Goal: Information Seeking & Learning: Learn about a topic

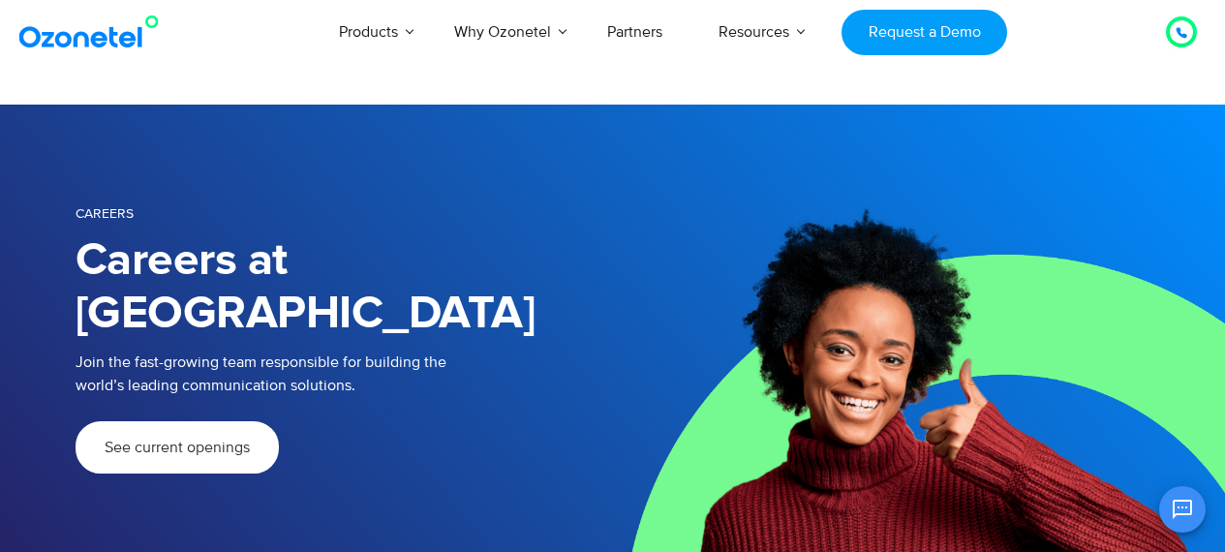
click at [155, 439] on span "See current openings" at bounding box center [177, 446] width 145 height 15
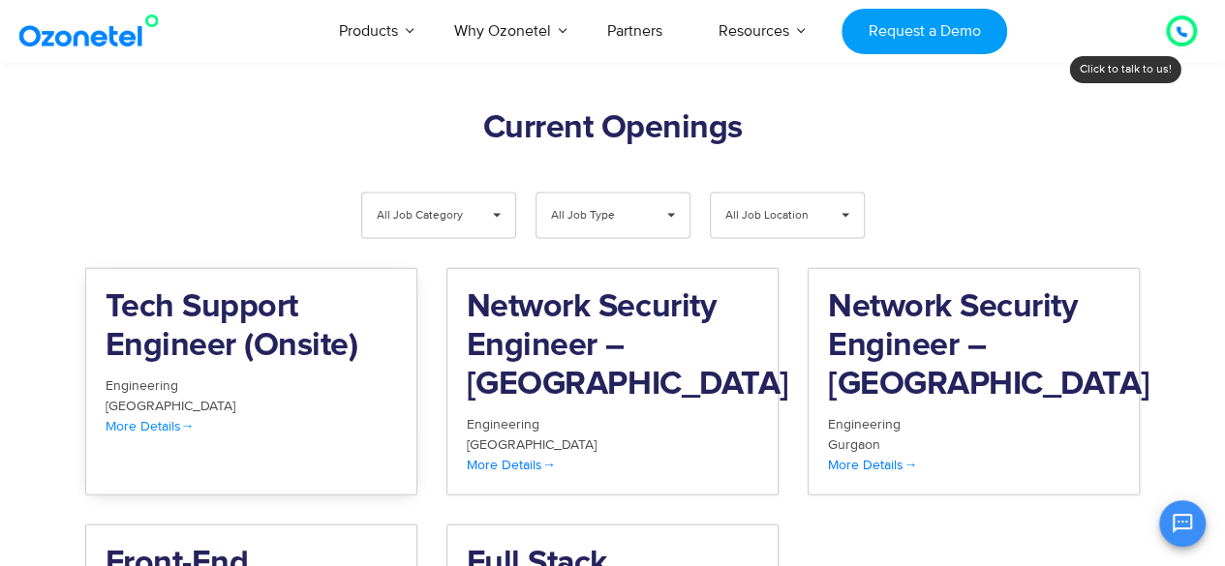
scroll to position [2028, 0]
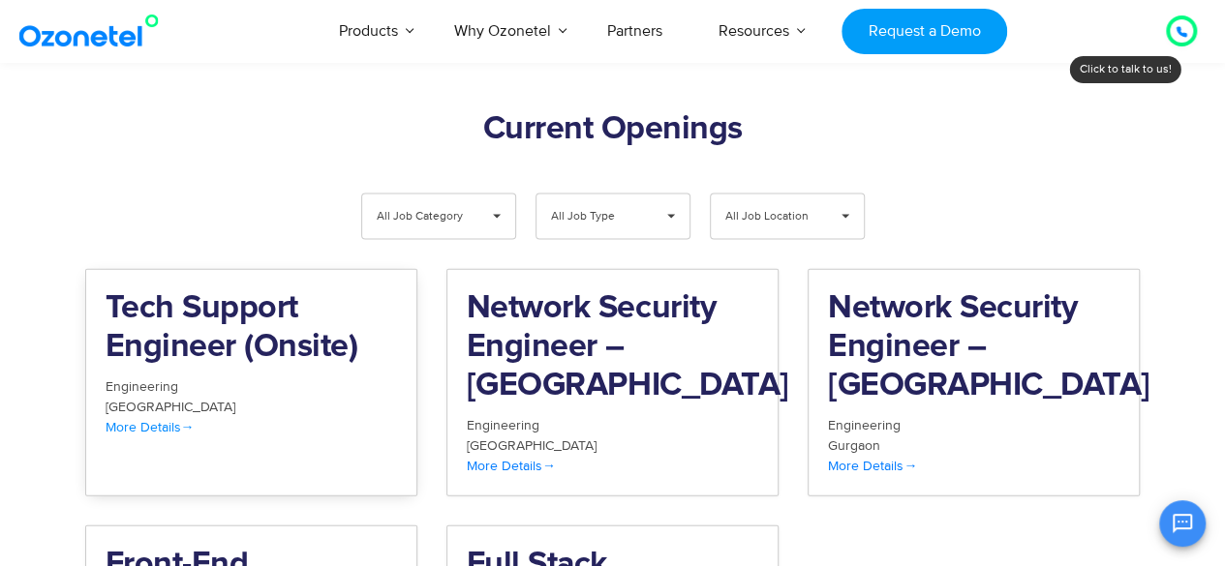
click at [150, 289] on h2 "Tech Support Engineer (Onsite)" at bounding box center [251, 327] width 291 height 77
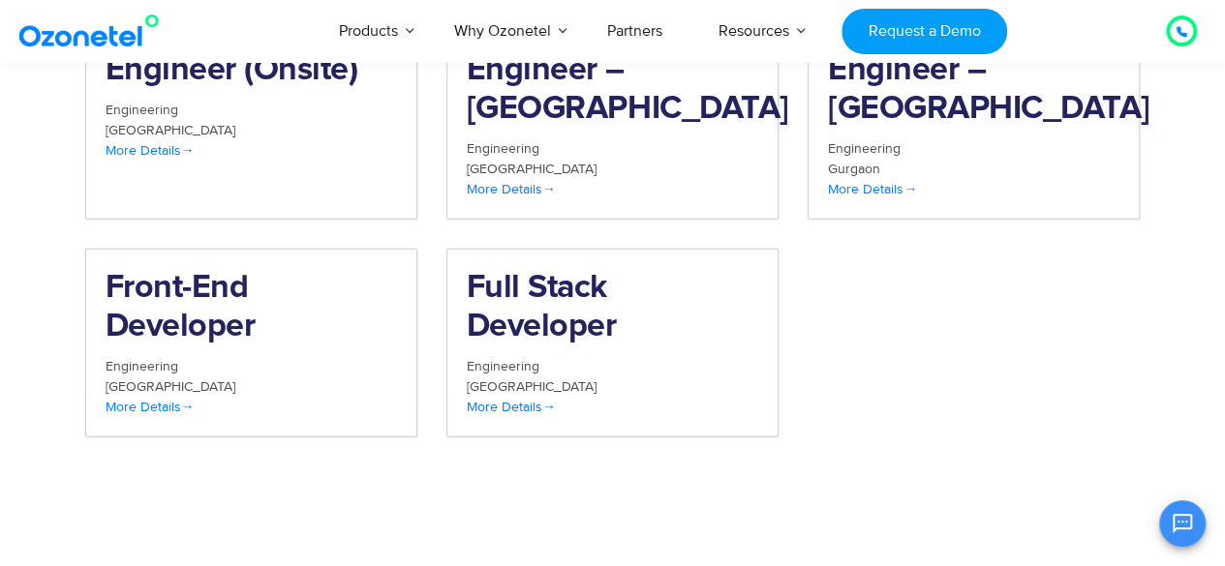
scroll to position [2329, 0]
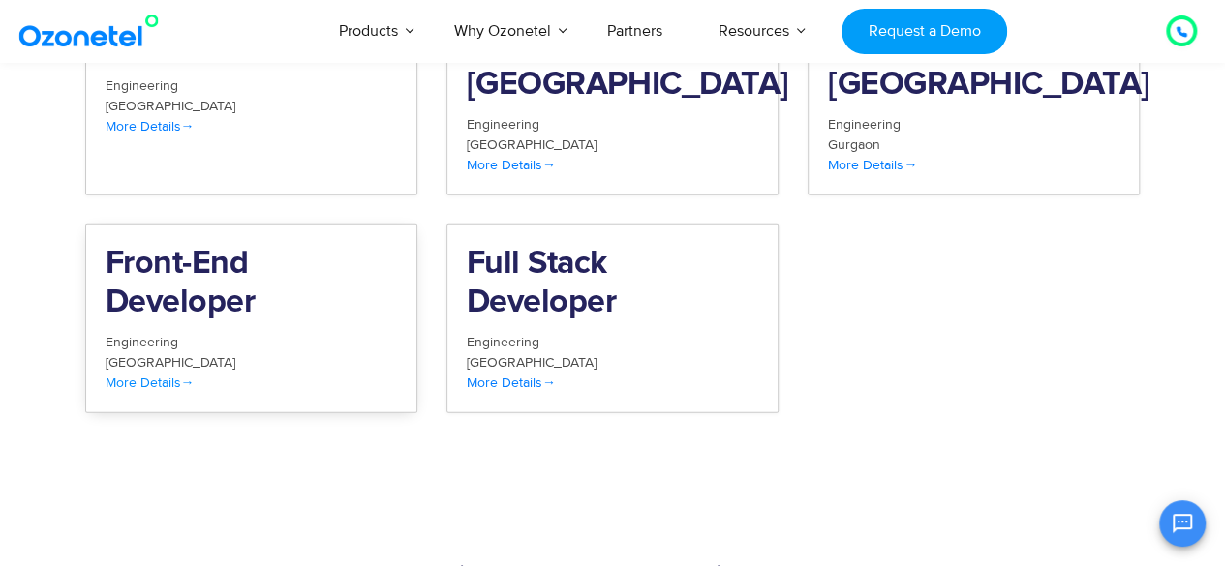
click at [197, 245] on h2 "Front-End Developer" at bounding box center [251, 283] width 291 height 77
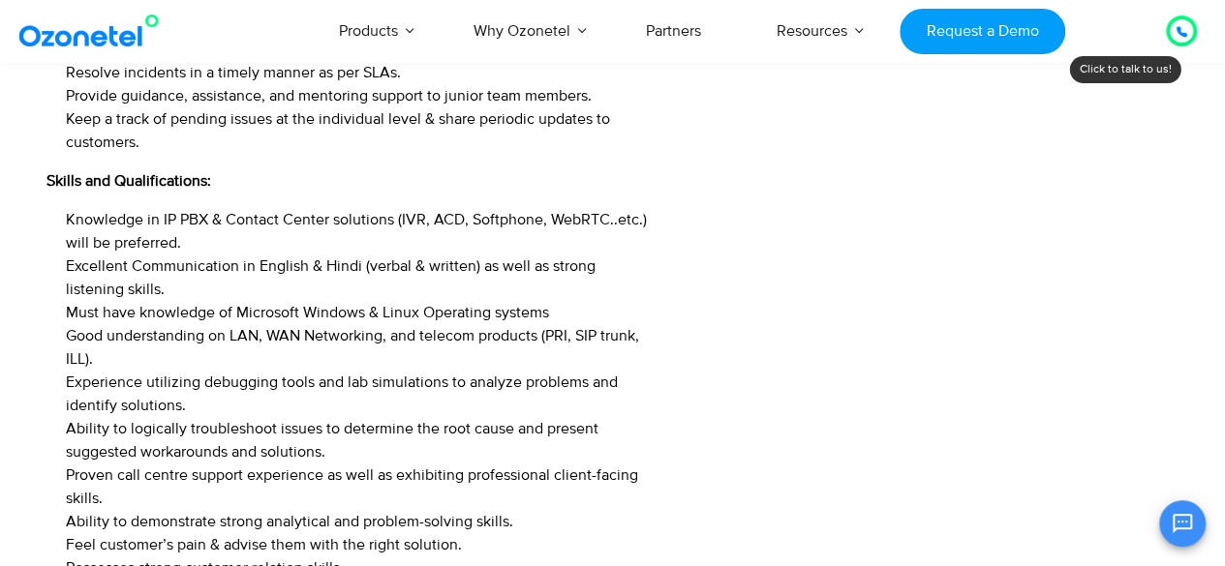
scroll to position [1298, 0]
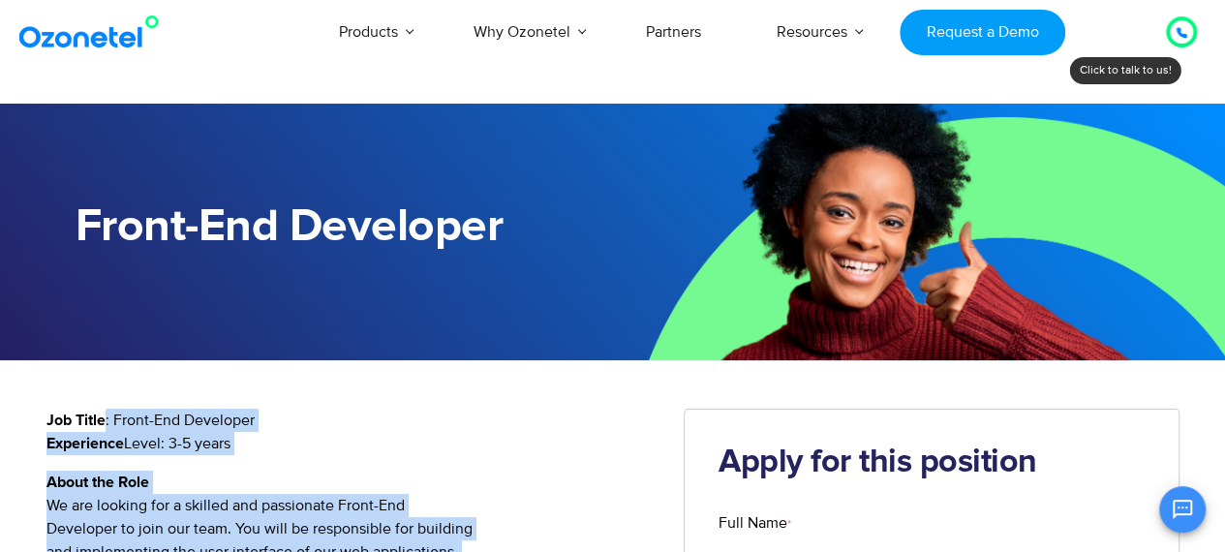
drag, startPoint x: 487, startPoint y: 398, endPoint x: 336, endPoint y: 395, distance: 151.0
